Goal: Task Accomplishment & Management: Complete application form

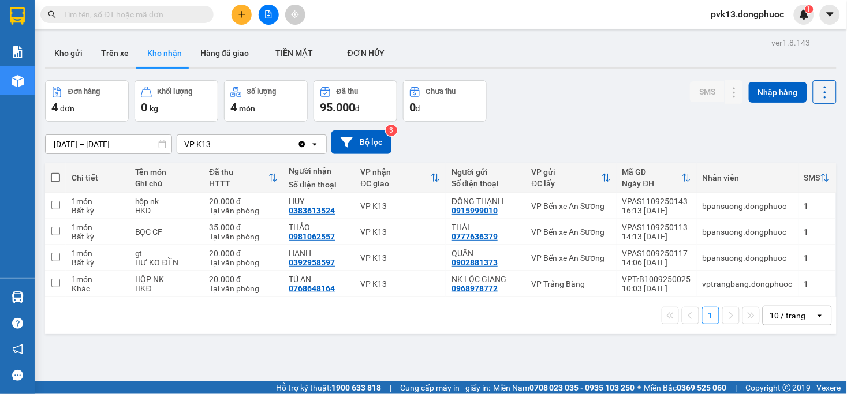
scroll to position [53, 0]
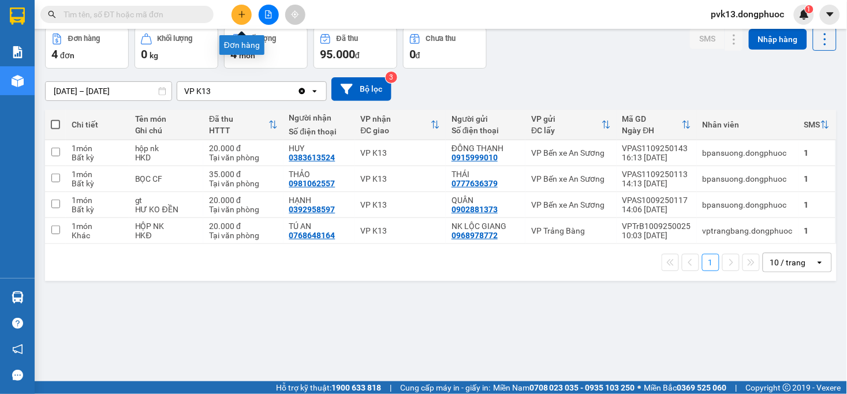
click at [241, 17] on icon "plus" at bounding box center [242, 14] width 8 height 8
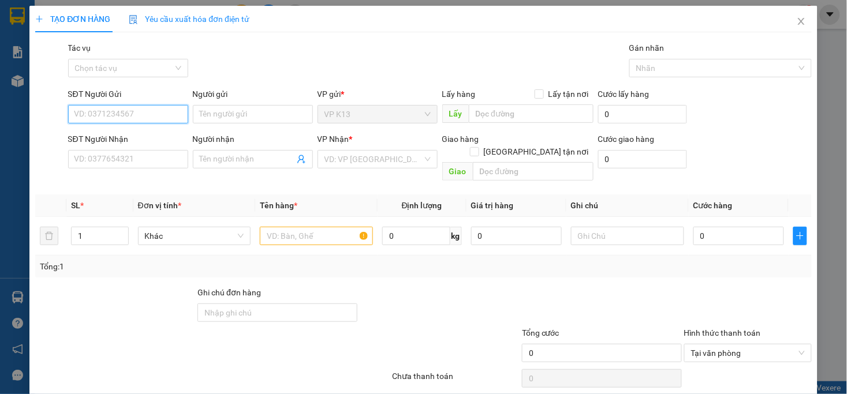
click at [113, 114] on input "SĐT Người Gửi" at bounding box center [128, 114] width 120 height 18
click at [113, 118] on input "SĐT Người Gửi" at bounding box center [128, 114] width 120 height 18
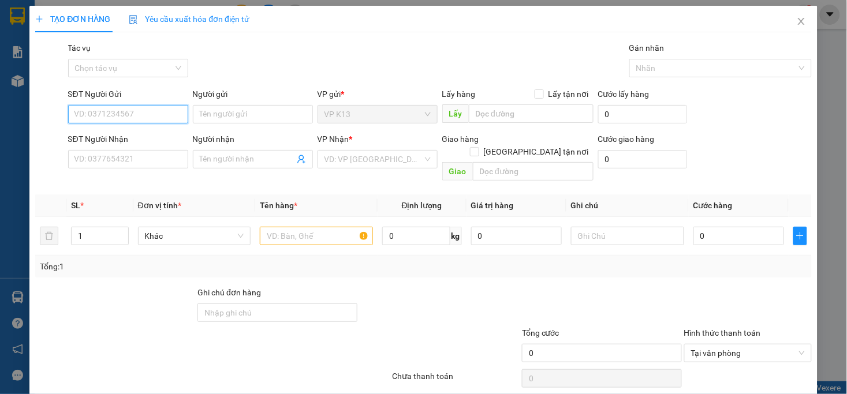
click at [113, 118] on input "SĐT Người Gửi" at bounding box center [128, 114] width 120 height 18
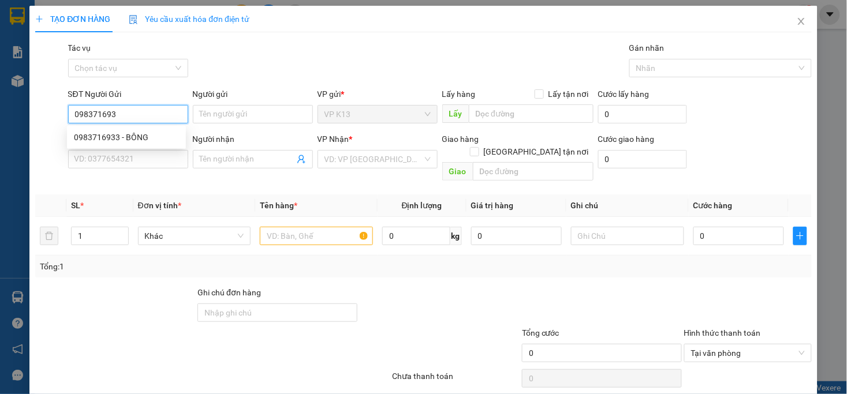
type input "0983716933"
click at [113, 138] on div "0983716933 - BÔNG" at bounding box center [126, 137] width 105 height 13
type input "BÔNG"
type input "0909518393"
type input "THẮM"
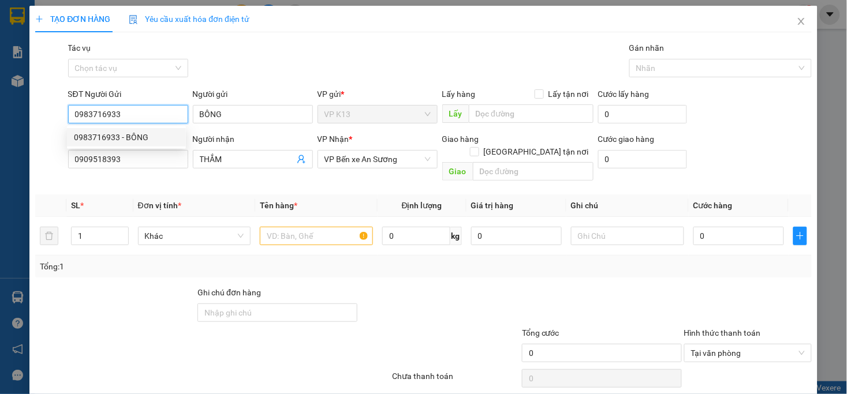
type input "30.000"
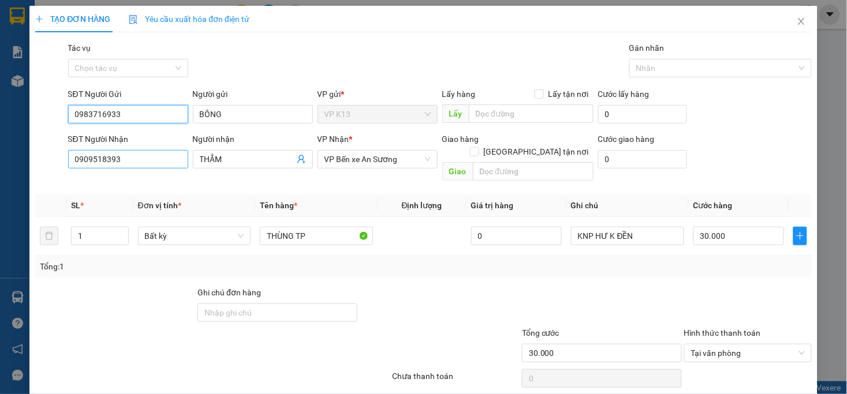
type input "0983716933"
click at [158, 162] on input "0909518393" at bounding box center [128, 159] width 120 height 18
type input "0919175368"
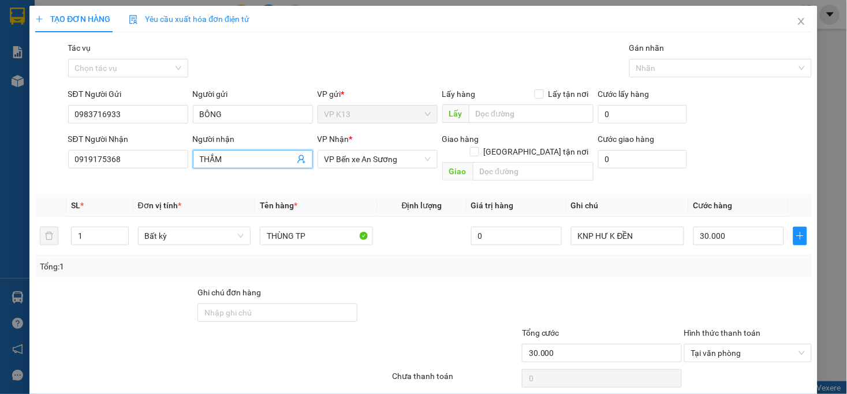
click at [234, 163] on input "THẮM" at bounding box center [247, 159] width 95 height 13
type input "T"
type input "Bảo"
click at [320, 261] on div "Tổng: 1" at bounding box center [423, 267] width 776 height 22
click at [499, 293] on div at bounding box center [439, 306] width 162 height 40
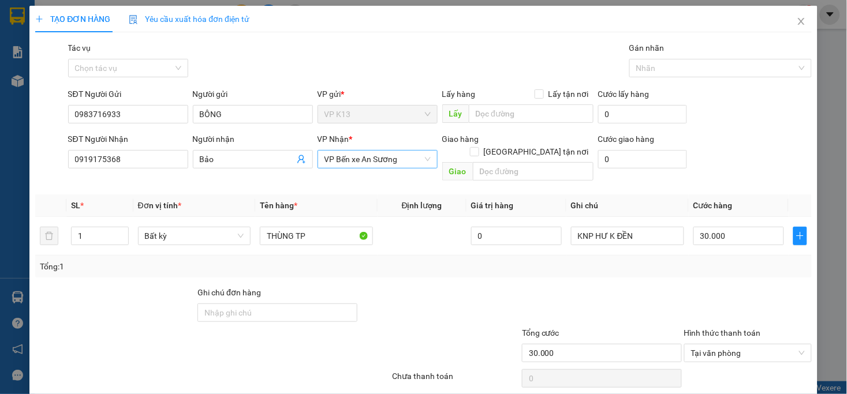
click at [353, 160] on span "VP Bến xe An Sương" at bounding box center [377, 159] width 106 height 17
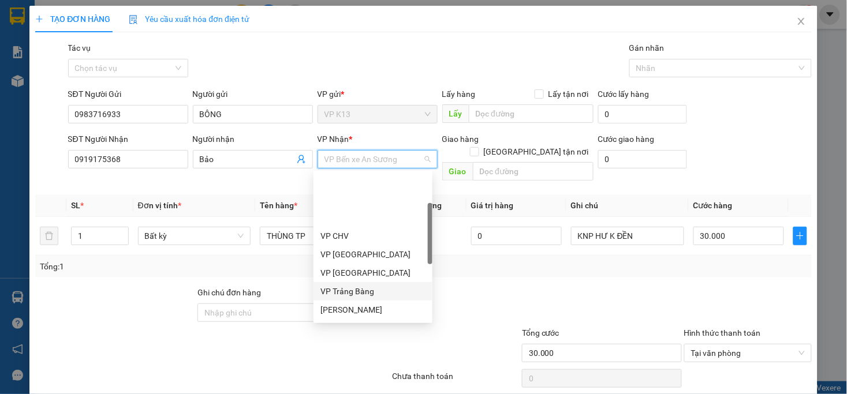
scroll to position [103, 0]
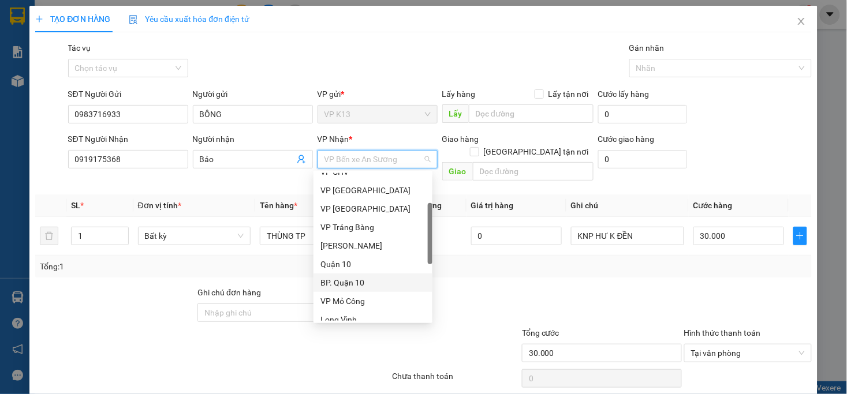
click at [358, 285] on div "BP. Quận 10" at bounding box center [372, 282] width 105 height 13
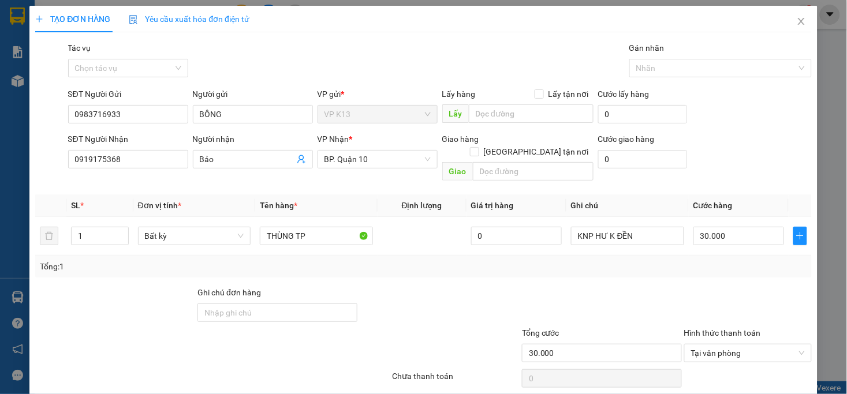
click at [684, 286] on div at bounding box center [748, 306] width 130 height 40
click at [733, 227] on input "30.000" at bounding box center [738, 236] width 91 height 18
type input "0"
click at [693, 227] on input "0" at bounding box center [738, 236] width 91 height 18
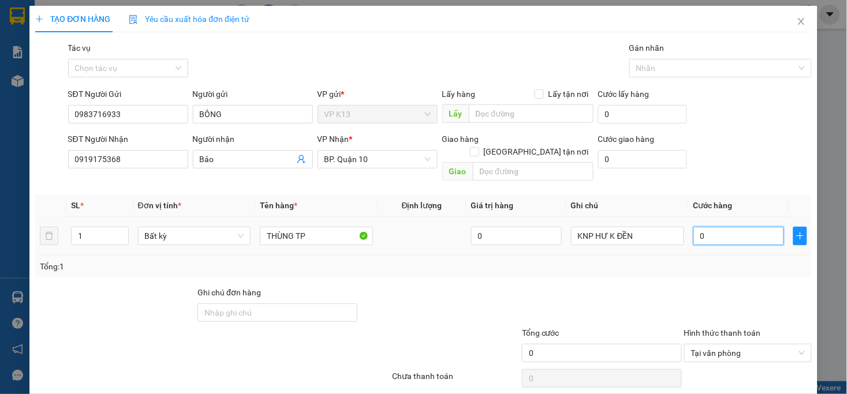
type input "50"
type input "500"
type input "5.000"
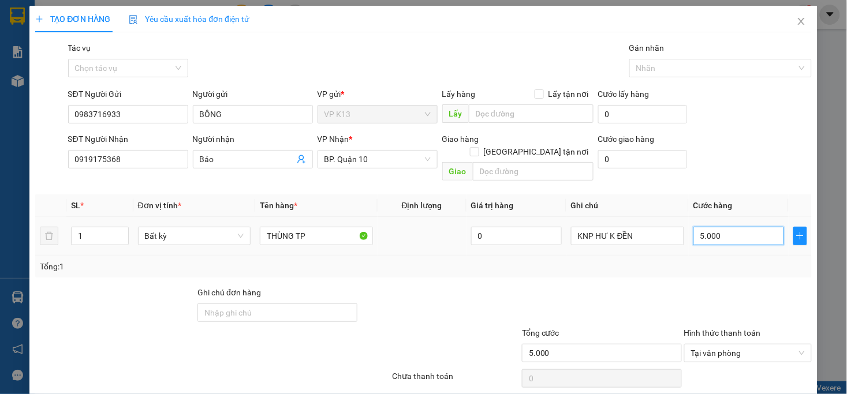
type input "50.000"
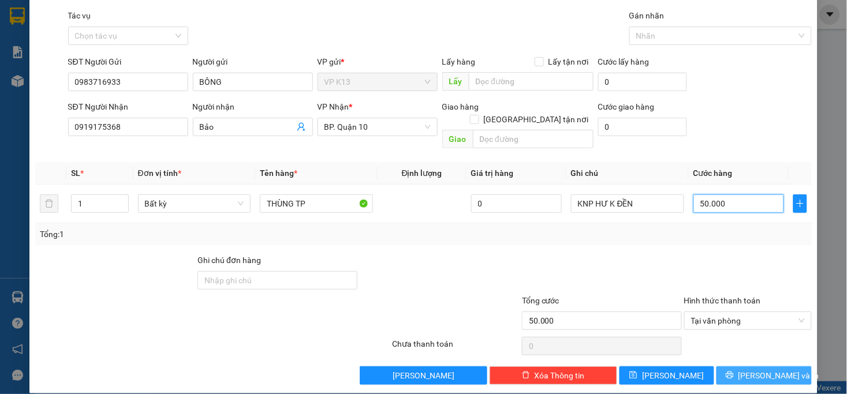
type input "50.000"
click at [767, 369] on span "[PERSON_NAME] và In" at bounding box center [778, 375] width 81 height 13
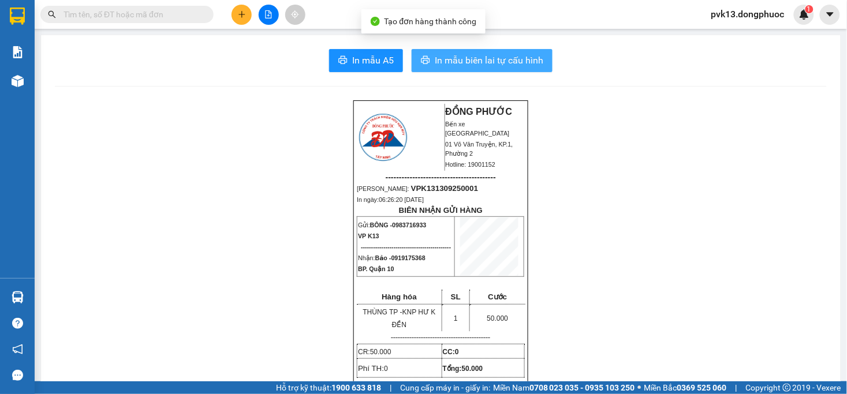
click at [466, 59] on span "In mẫu biên lai tự cấu hình" at bounding box center [489, 60] width 108 height 14
